Goal: Transaction & Acquisition: Purchase product/service

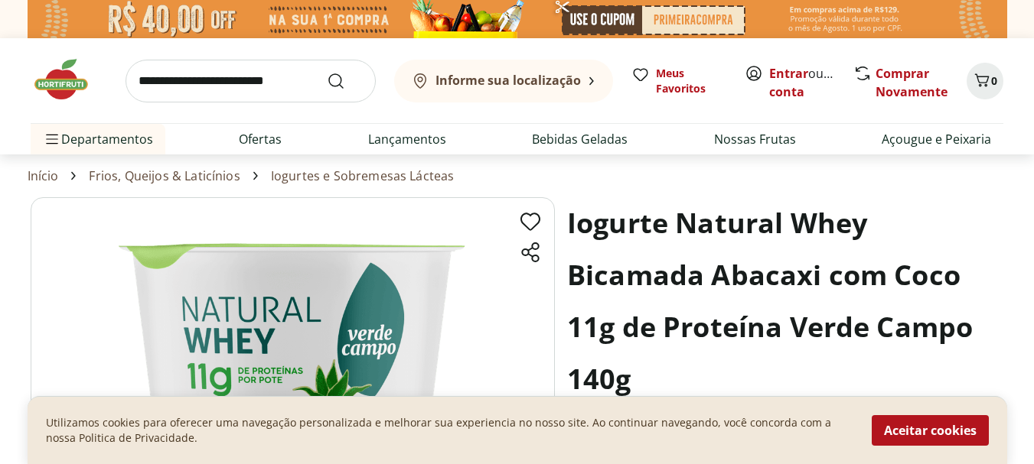
click at [324, 179] on link "Iogurtes e Sobremesas Lácteas" at bounding box center [363, 176] width 184 height 14
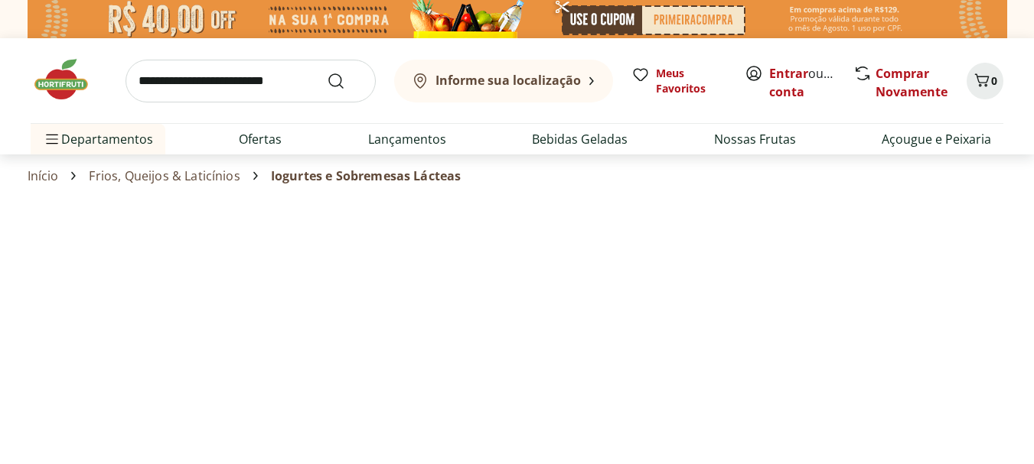
select select "**********"
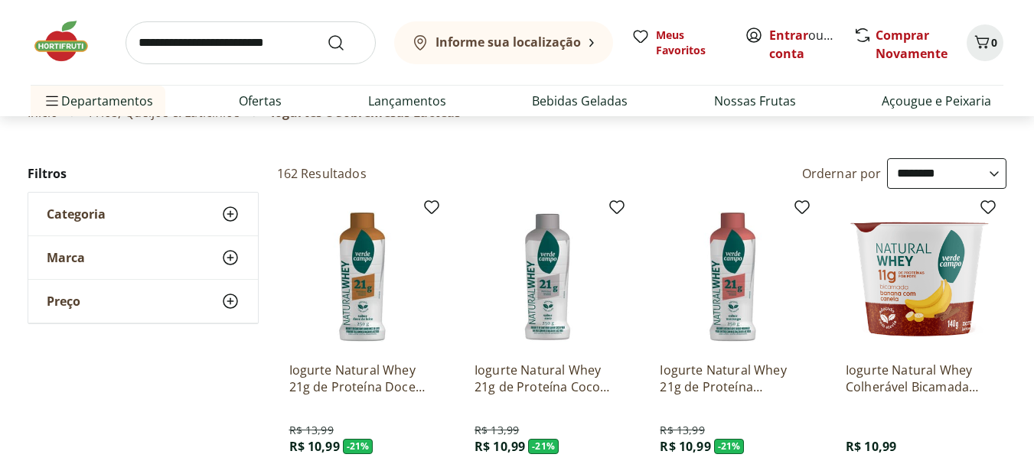
scroll to position [87, 0]
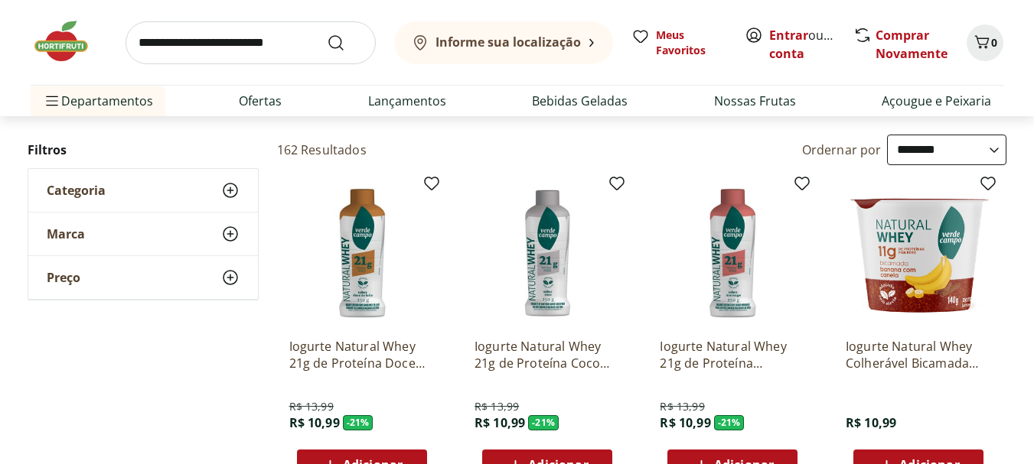
click at [921, 243] on img at bounding box center [918, 253] width 145 height 145
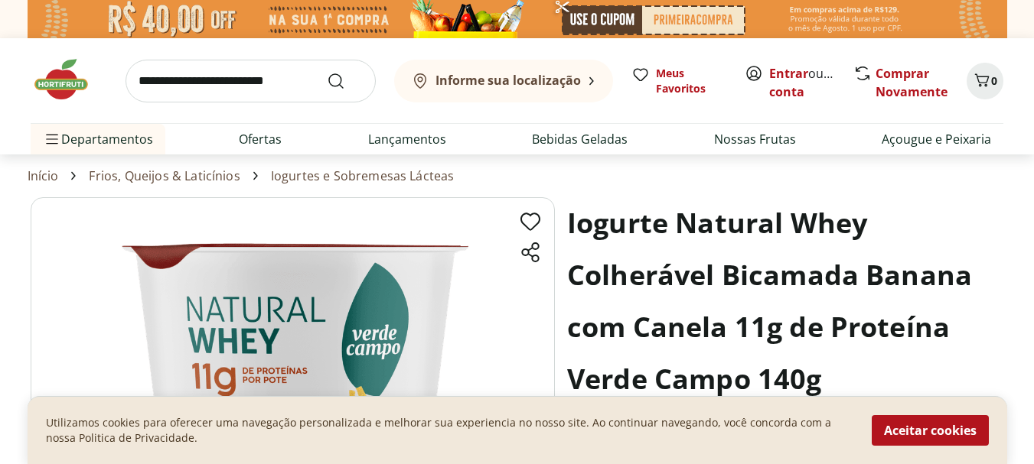
select select "**********"
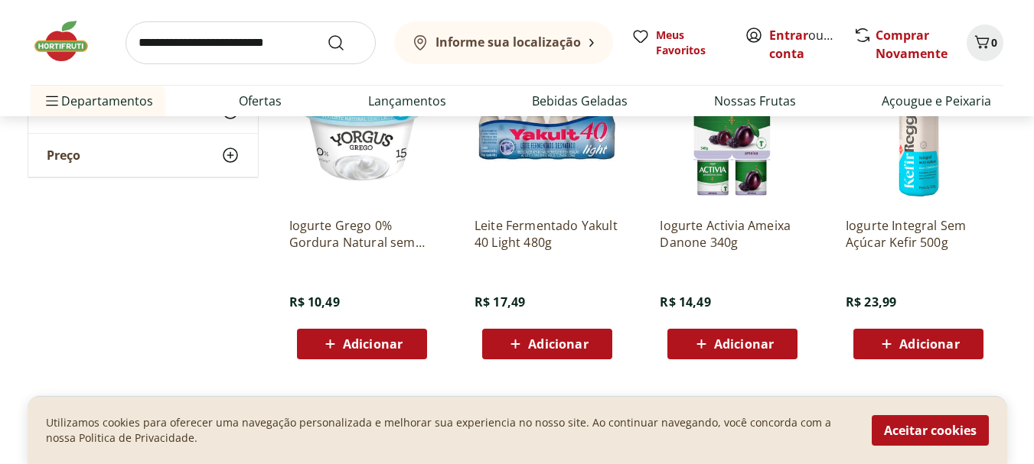
scroll to position [954, 0]
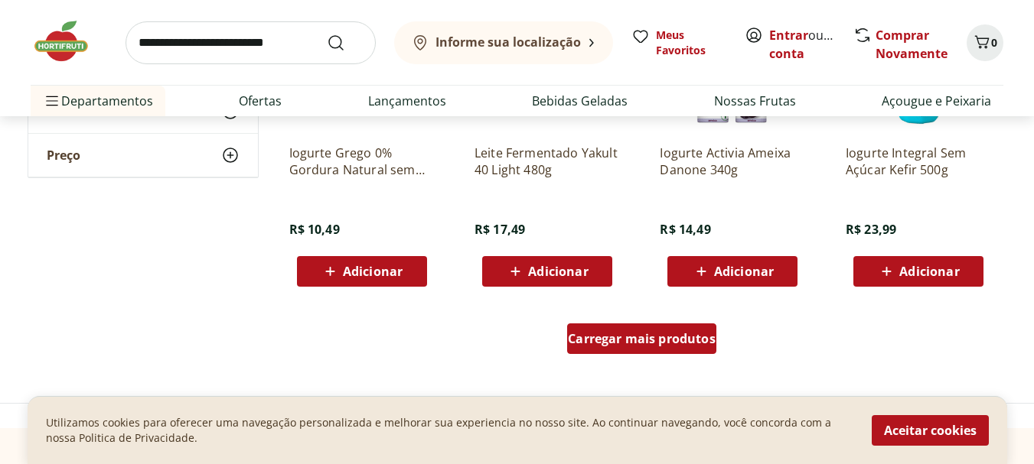
click at [655, 341] on span "Carregar mais produtos" at bounding box center [642, 339] width 148 height 12
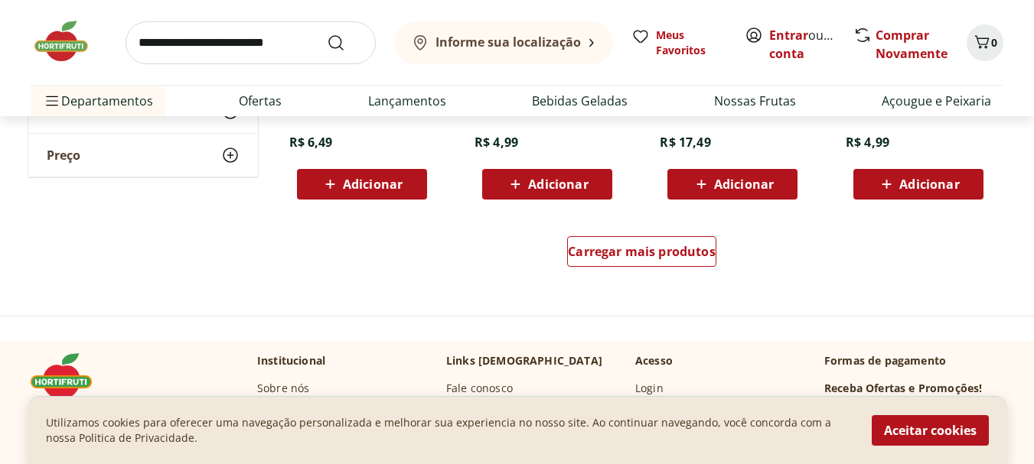
scroll to position [2045, 0]
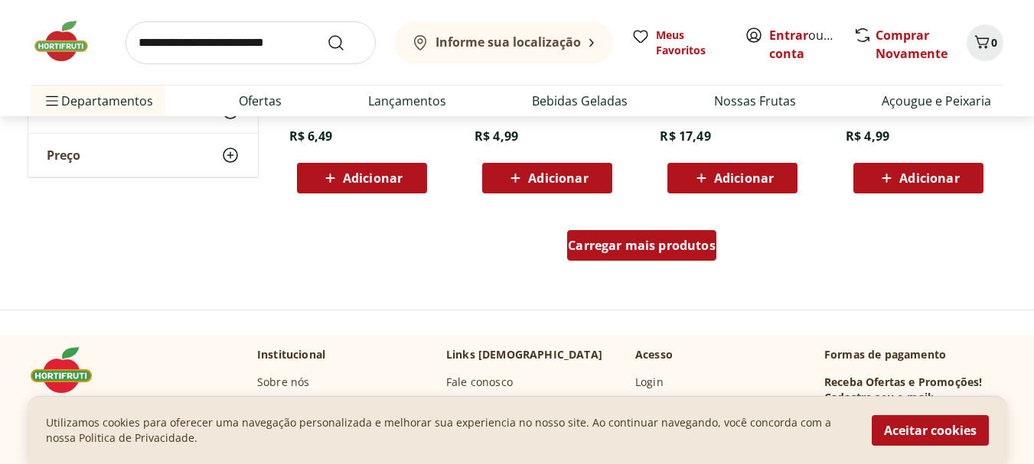
click at [674, 252] on span "Carregar mais produtos" at bounding box center [642, 246] width 148 height 12
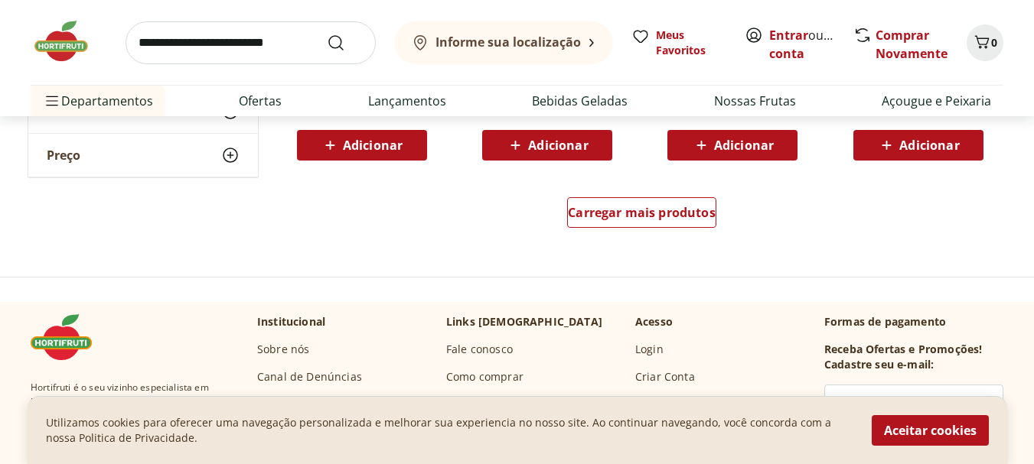
scroll to position [3108, 0]
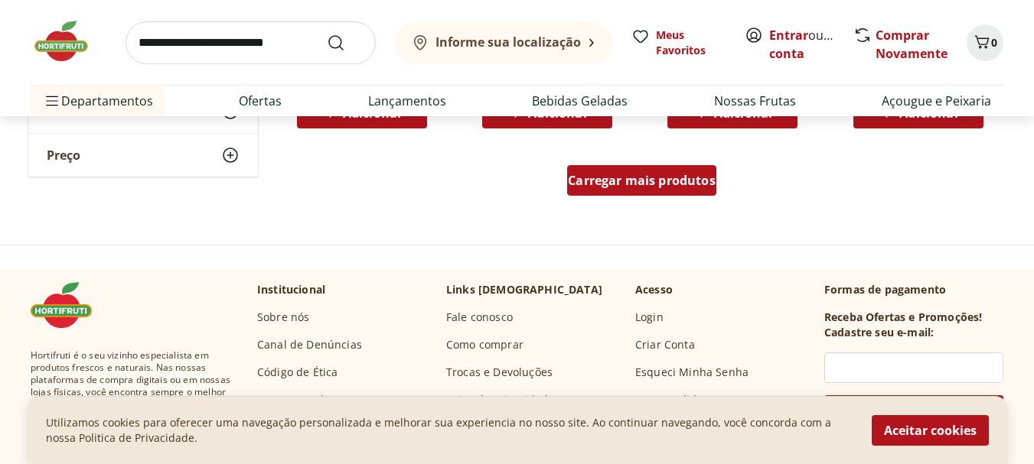
click at [635, 187] on span "Carregar mais produtos" at bounding box center [642, 180] width 148 height 12
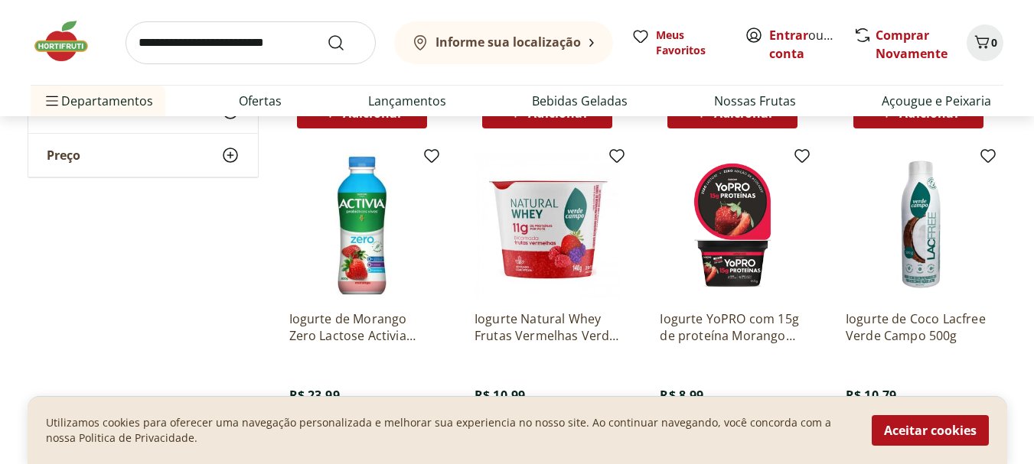
click at [519, 56] on button "Informe sua localização" at bounding box center [503, 42] width 219 height 43
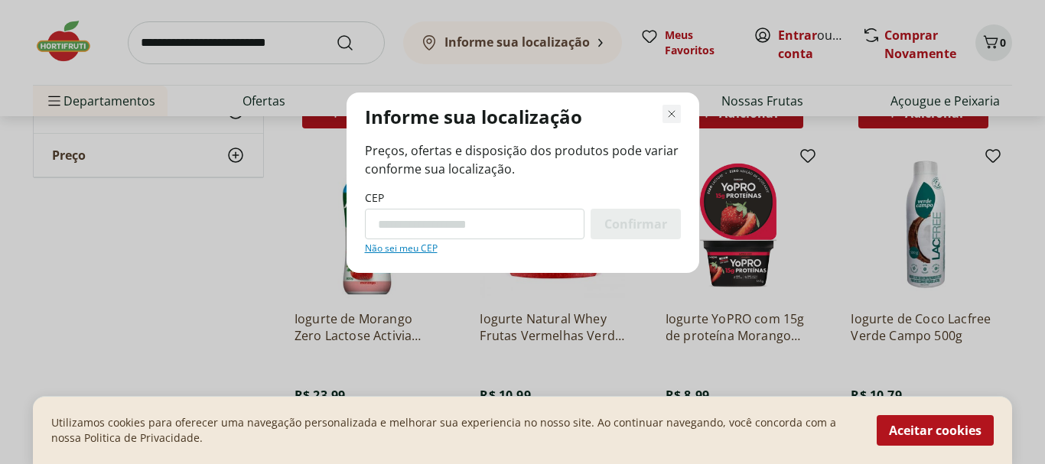
drag, startPoint x: 686, startPoint y: 96, endPoint x: 678, endPoint y: 105, distance: 11.4
drag, startPoint x: 678, startPoint y: 105, endPoint x: 668, endPoint y: 110, distance: 11.3
click at [668, 110] on icon "Fechar modal de regionalização" at bounding box center [672, 114] width 18 height 18
